Goal: Information Seeking & Learning: Learn about a topic

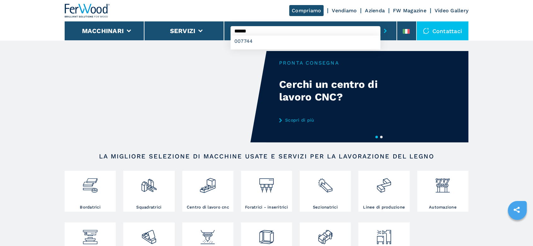
type input "******"
click at [380, 24] on button "submit-button" at bounding box center [385, 31] width 10 height 15
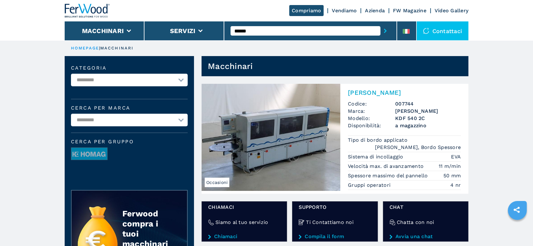
click at [392, 89] on h2 "[PERSON_NAME]" at bounding box center [404, 93] width 113 height 8
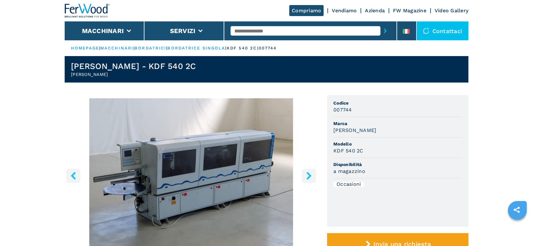
click at [309, 177] on icon "right-button" at bounding box center [308, 176] width 5 height 8
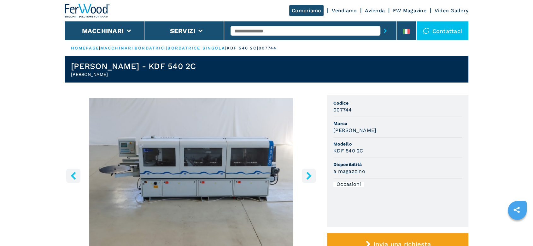
click at [309, 177] on icon "right-button" at bounding box center [308, 176] width 5 height 8
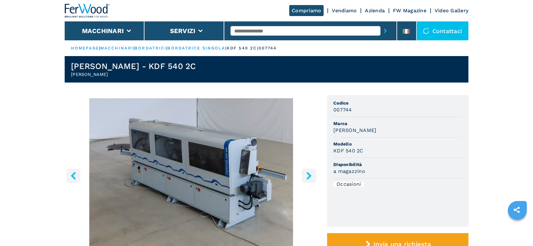
click at [309, 177] on icon "right-button" at bounding box center [308, 176] width 5 height 8
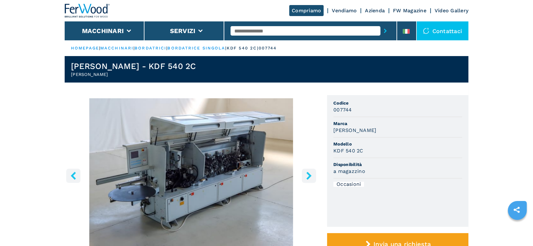
click at [309, 177] on icon "right-button" at bounding box center [308, 176] width 5 height 8
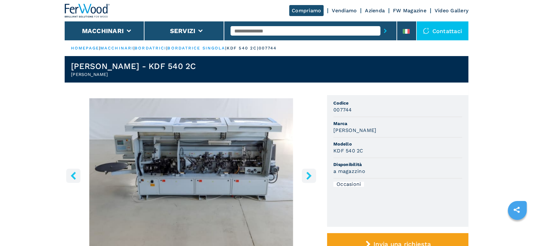
click at [140, 174] on img "Go to Slide 5" at bounding box center [191, 174] width 253 height 153
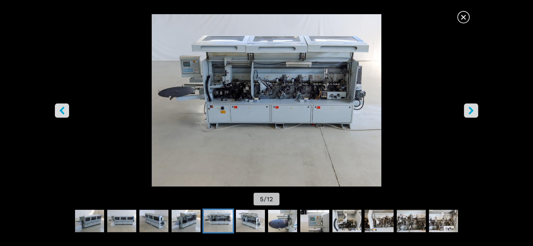
click at [239, 123] on img "Go to Slide 5" at bounding box center [267, 100] width 480 height 173
click at [472, 109] on icon "right-button" at bounding box center [471, 111] width 8 height 8
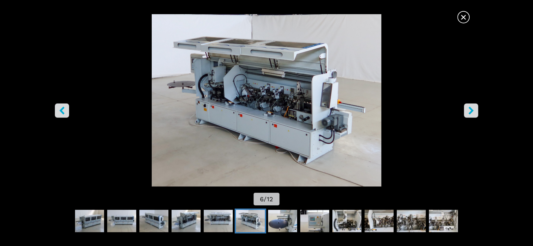
click at [472, 109] on icon "right-button" at bounding box center [471, 111] width 8 height 8
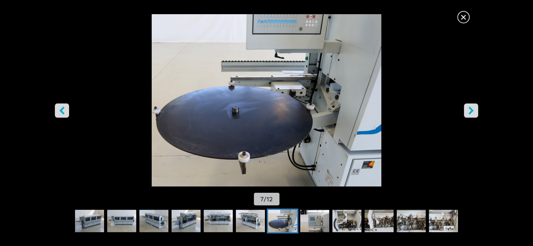
click at [472, 109] on icon "right-button" at bounding box center [471, 111] width 8 height 8
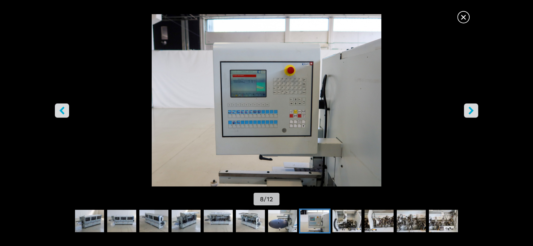
click at [472, 109] on icon "right-button" at bounding box center [471, 111] width 8 height 8
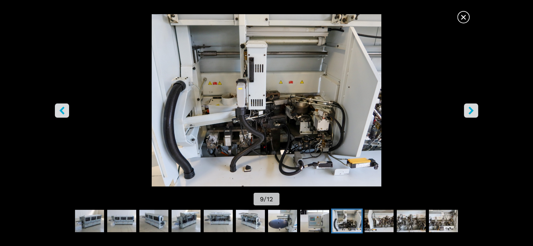
click at [472, 109] on icon "right-button" at bounding box center [471, 111] width 8 height 8
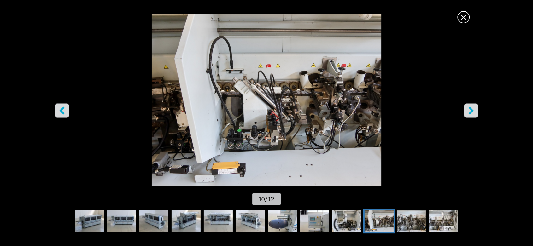
click at [472, 109] on icon "right-button" at bounding box center [471, 111] width 8 height 8
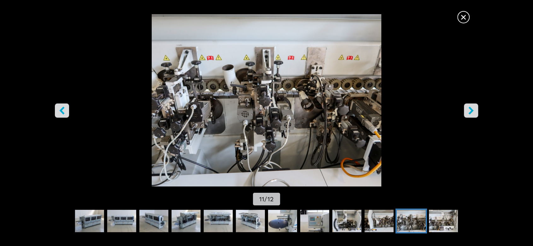
click at [472, 109] on icon "right-button" at bounding box center [471, 111] width 8 height 8
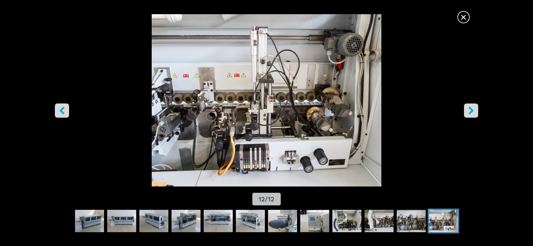
click at [472, 109] on icon "right-button" at bounding box center [471, 111] width 8 height 8
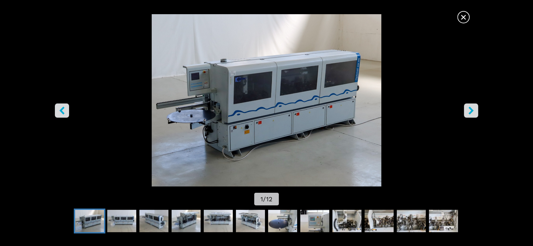
click at [472, 109] on icon "right-button" at bounding box center [471, 111] width 8 height 8
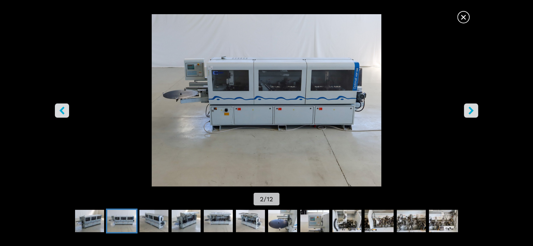
click at [62, 111] on icon "left-button" at bounding box center [61, 111] width 5 height 8
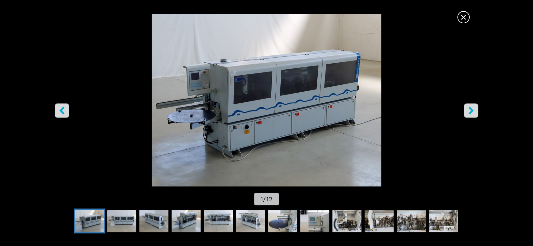
click at [62, 111] on icon "left-button" at bounding box center [61, 111] width 5 height 8
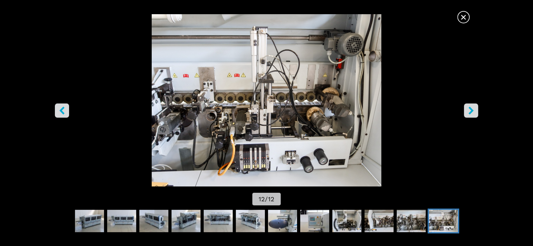
click at [62, 111] on icon "left-button" at bounding box center [61, 111] width 5 height 8
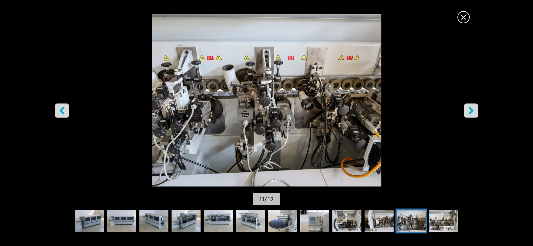
click at [62, 111] on icon "left-button" at bounding box center [61, 111] width 5 height 8
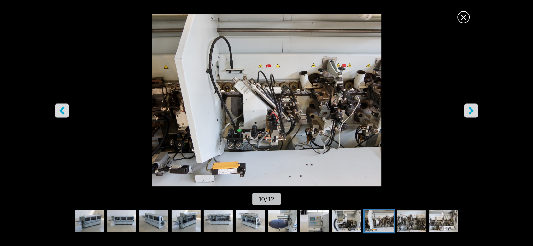
click at [62, 111] on icon "left-button" at bounding box center [61, 111] width 5 height 8
